Goal: Navigation & Orientation: Find specific page/section

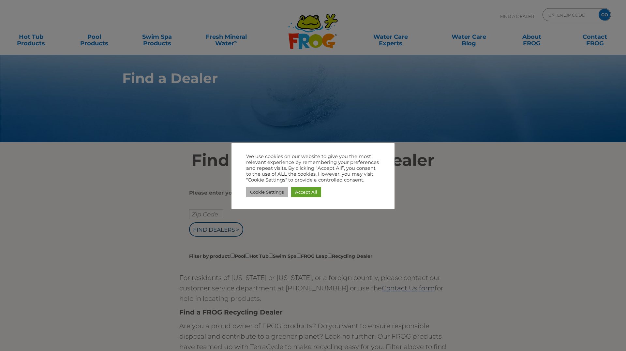
click at [275, 193] on link "Cookie Settings" at bounding box center [267, 192] width 42 height 10
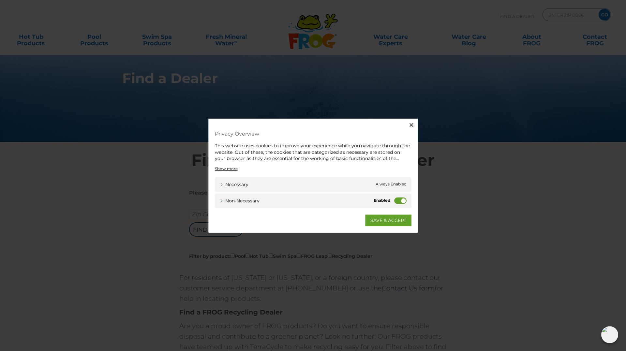
click at [396, 203] on label "Non-necessary" at bounding box center [400, 200] width 12 height 7
click at [0, 0] on input "Non-necessary" at bounding box center [0, 0] width 0 height 0
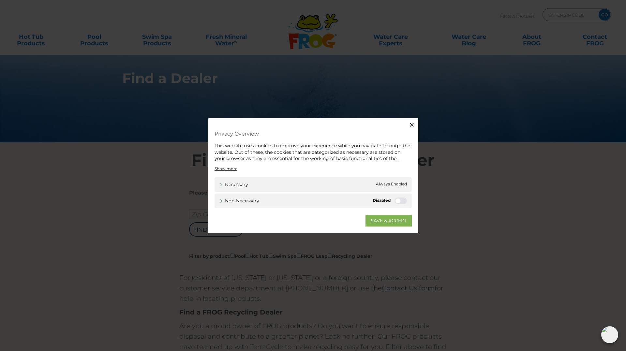
click at [388, 221] on link "SAVE & ACCEPT" at bounding box center [388, 220] width 46 height 12
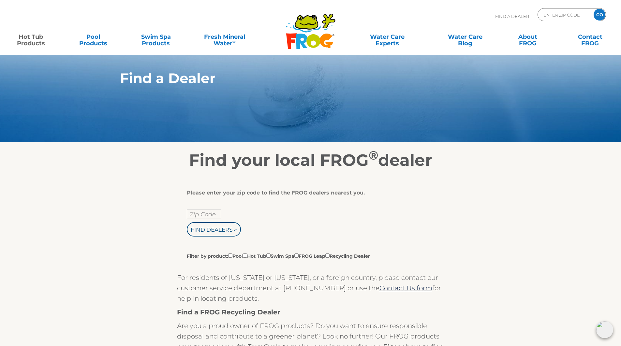
click at [33, 38] on link "Hot Tub Products" at bounding box center [31, 36] width 49 height 13
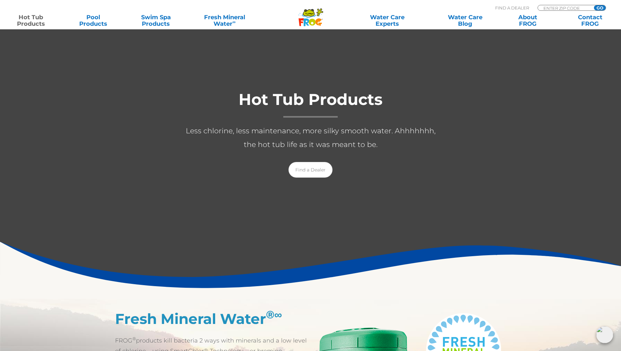
scroll to position [65, 0]
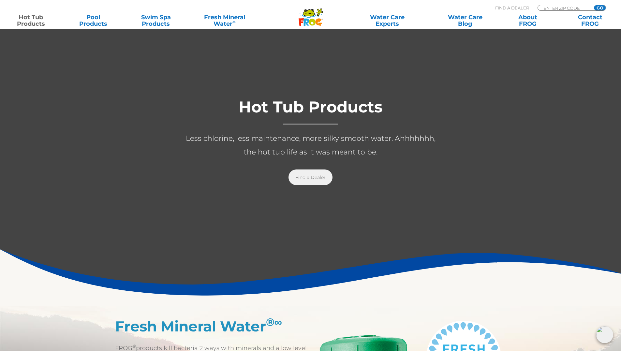
click at [315, 175] on link "Find a Dealer" at bounding box center [310, 178] width 44 height 16
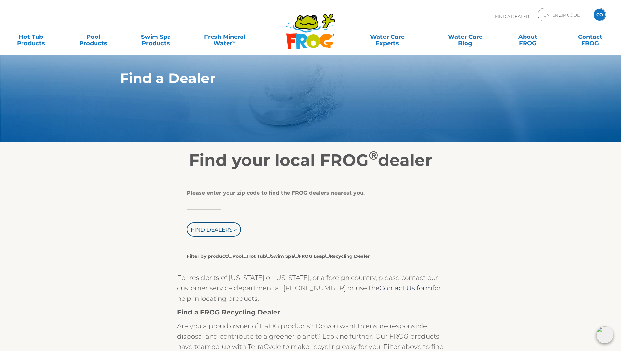
click at [207, 214] on input "text" at bounding box center [204, 214] width 34 height 10
type input "32909"
click at [187, 222] on input "Find Dealers >" at bounding box center [214, 229] width 54 height 14
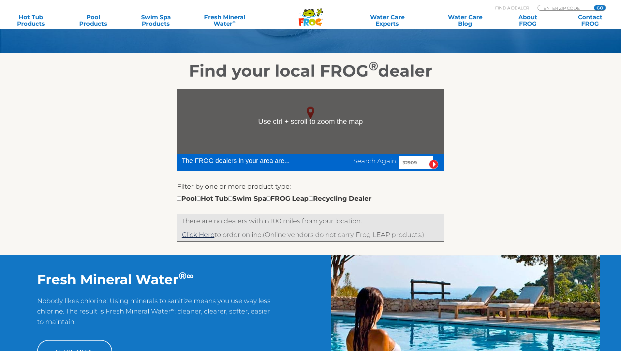
scroll to position [98, 0]
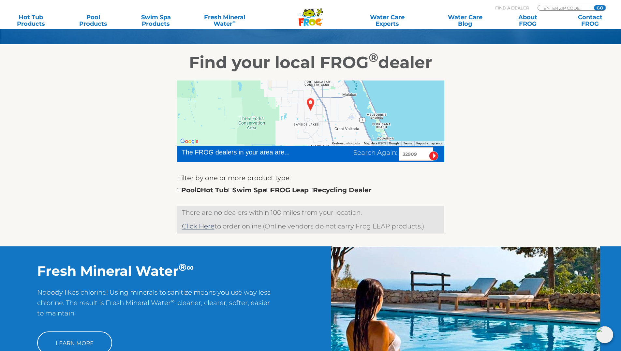
click at [201, 191] on input "checkbox" at bounding box center [199, 190] width 4 height 4
checkbox input "true"
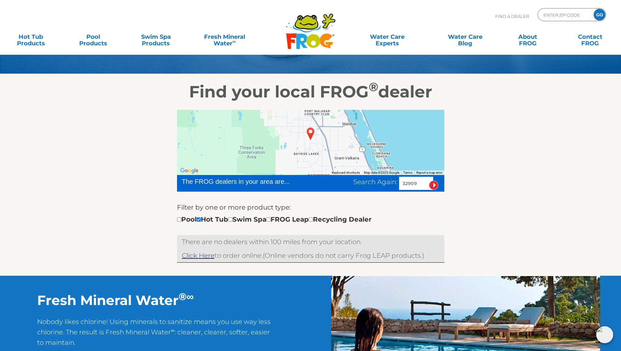
scroll to position [48, 0]
